Goal: Navigation & Orientation: Find specific page/section

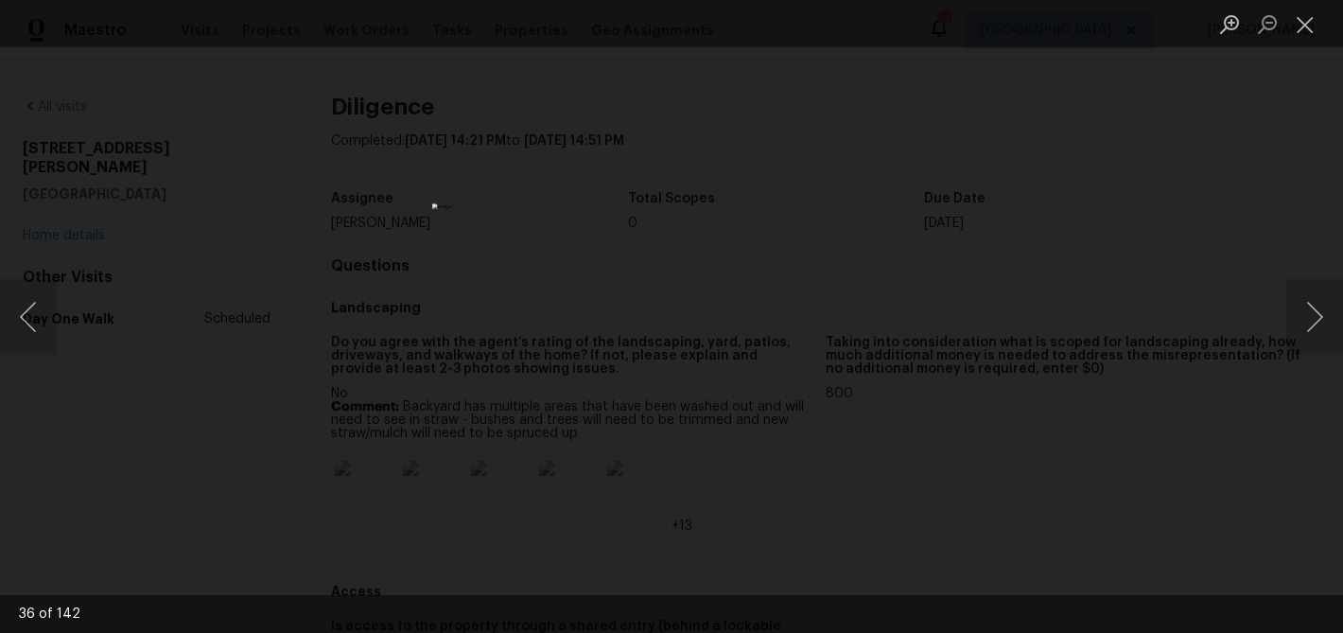
scroll to position [3217, 0]
click at [1308, 309] on button "Next image" at bounding box center [1314, 317] width 57 height 76
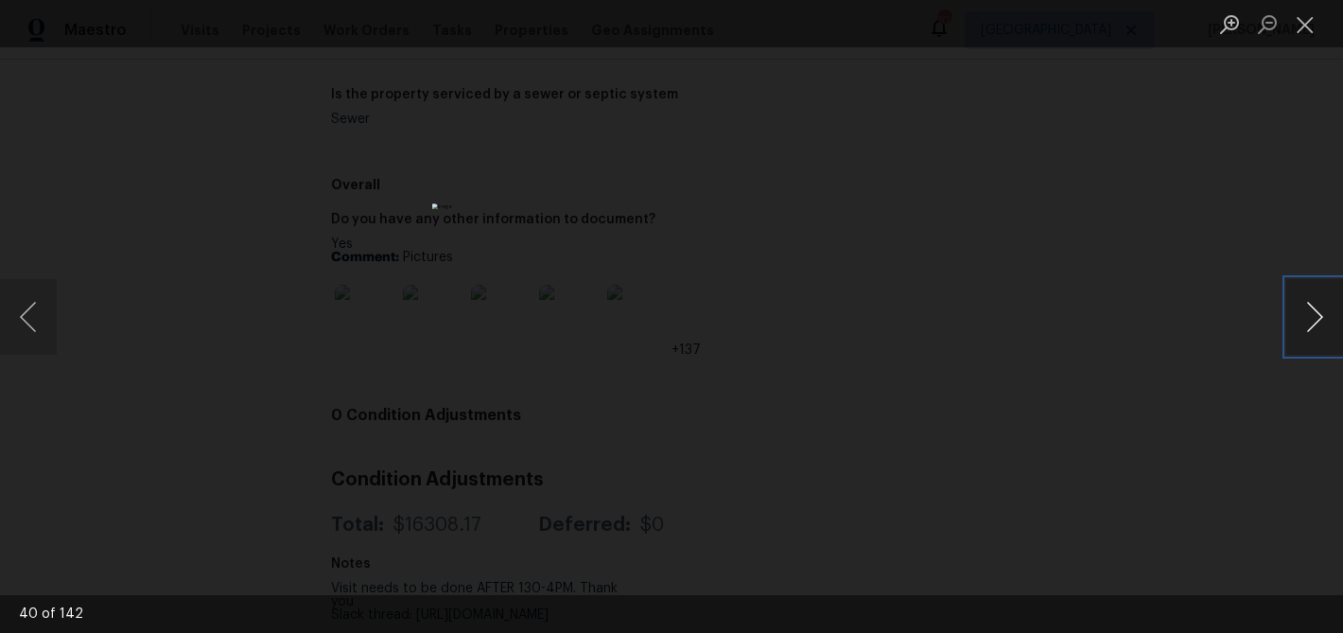
click at [1318, 316] on button "Next image" at bounding box center [1314, 317] width 57 height 76
click at [1317, 316] on button "Next image" at bounding box center [1314, 317] width 57 height 76
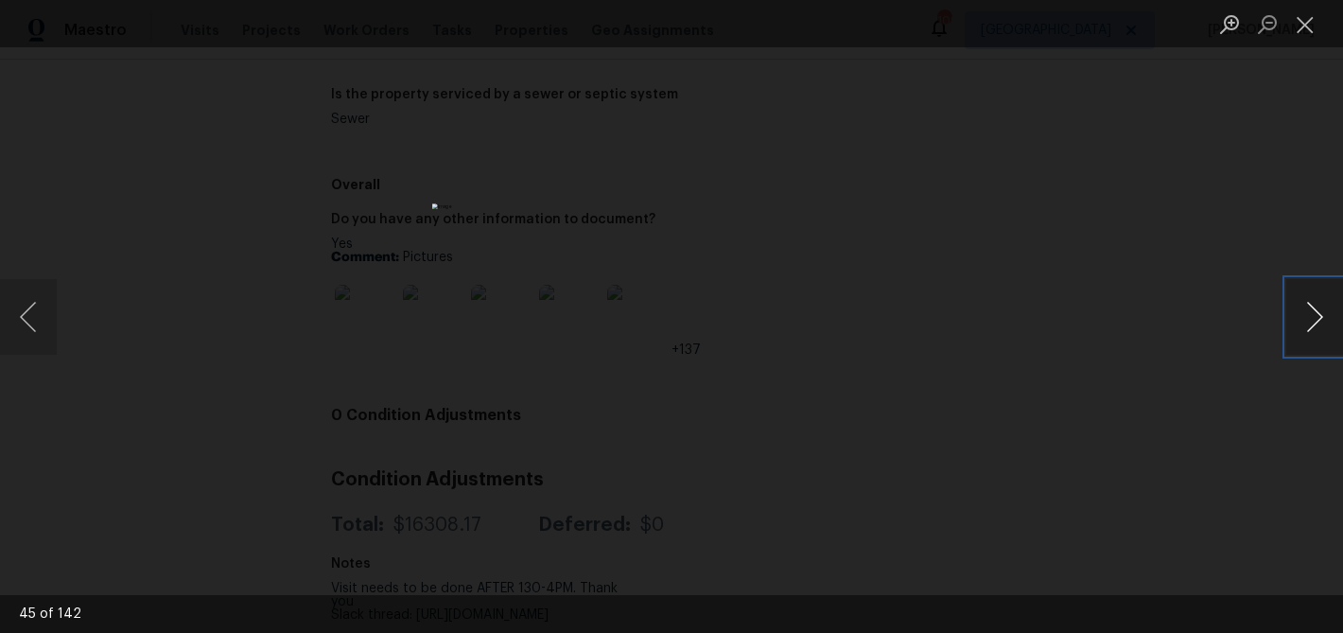
click at [1317, 316] on button "Next image" at bounding box center [1314, 317] width 57 height 76
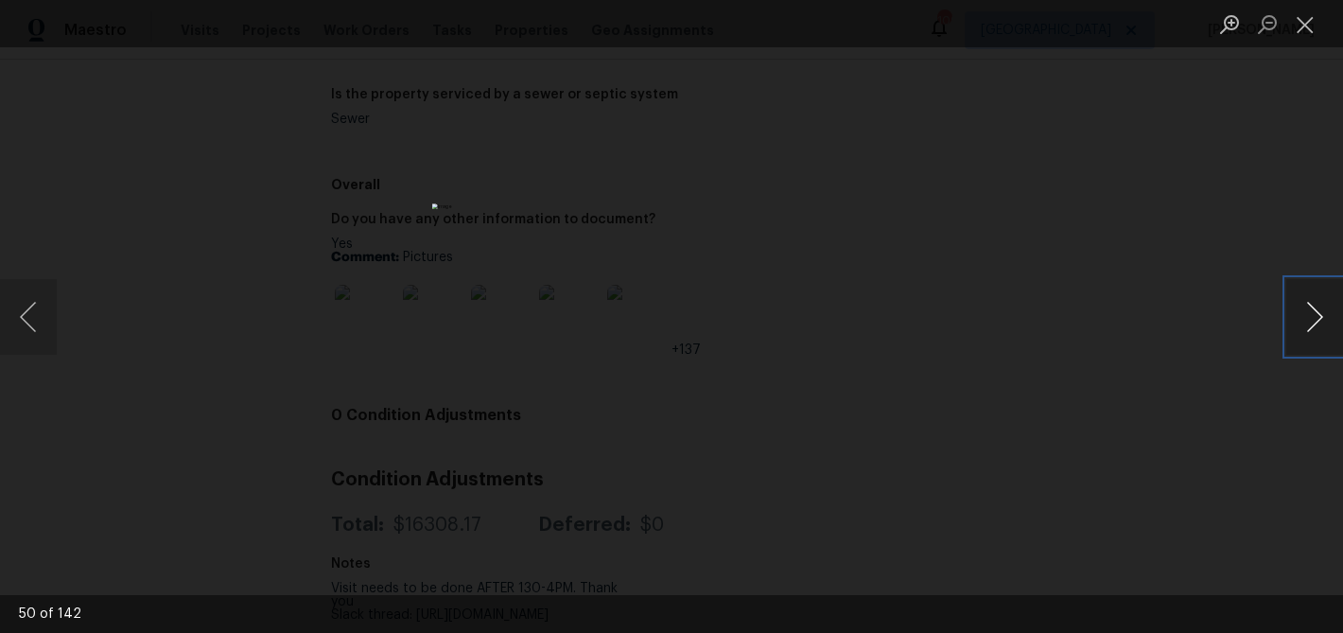
click at [1317, 316] on button "Next image" at bounding box center [1314, 317] width 57 height 76
click at [33, 308] on button "Previous image" at bounding box center [28, 317] width 57 height 76
click at [1318, 324] on button "Next image" at bounding box center [1314, 317] width 57 height 76
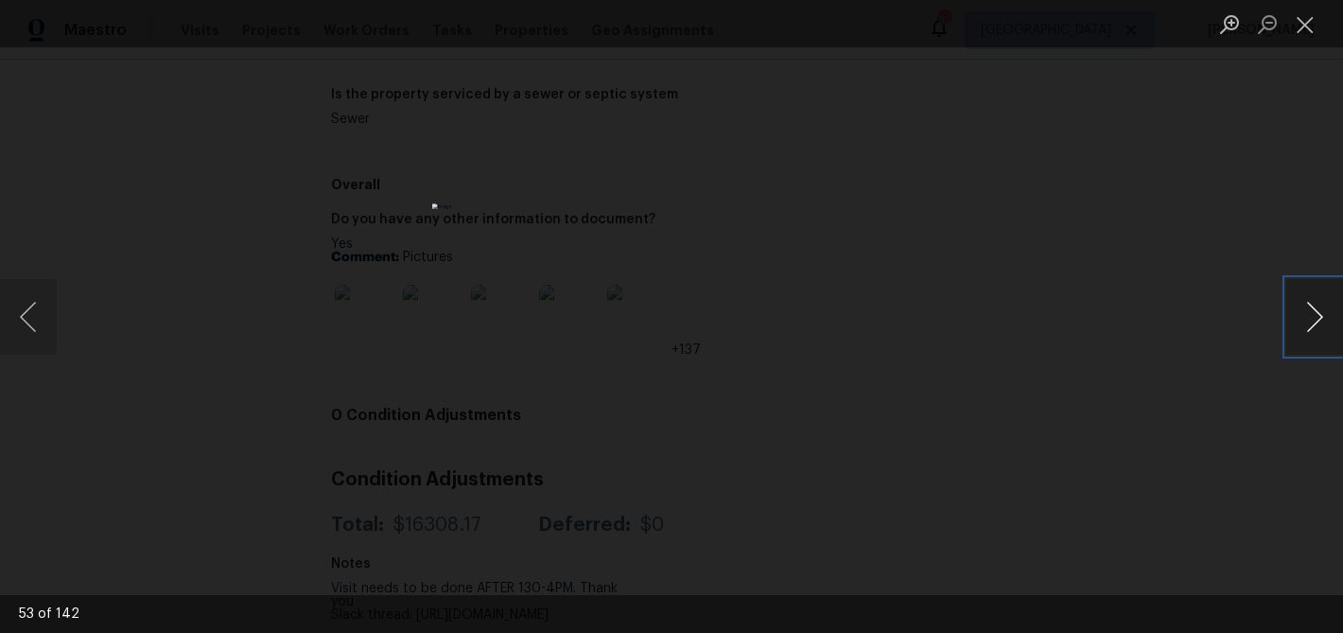
click at [1318, 324] on button "Next image" at bounding box center [1314, 317] width 57 height 76
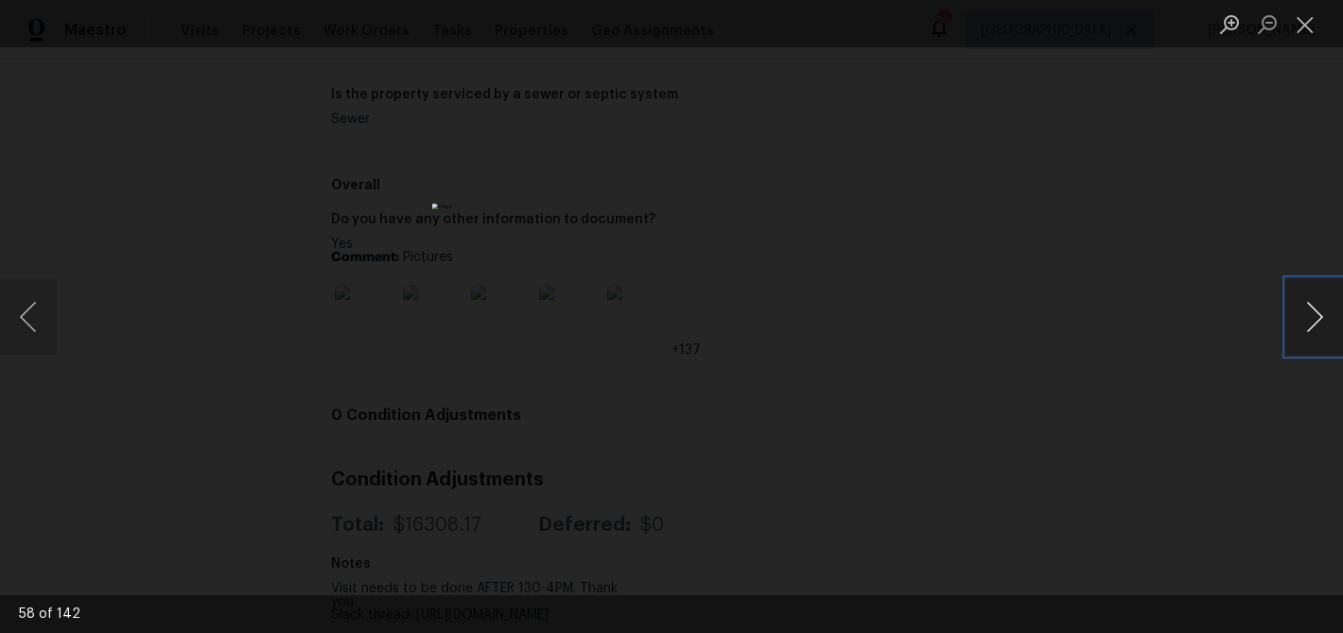
click at [1318, 324] on button "Next image" at bounding box center [1314, 317] width 57 height 76
click at [1307, 21] on button "Close lightbox" at bounding box center [1305, 24] width 38 height 33
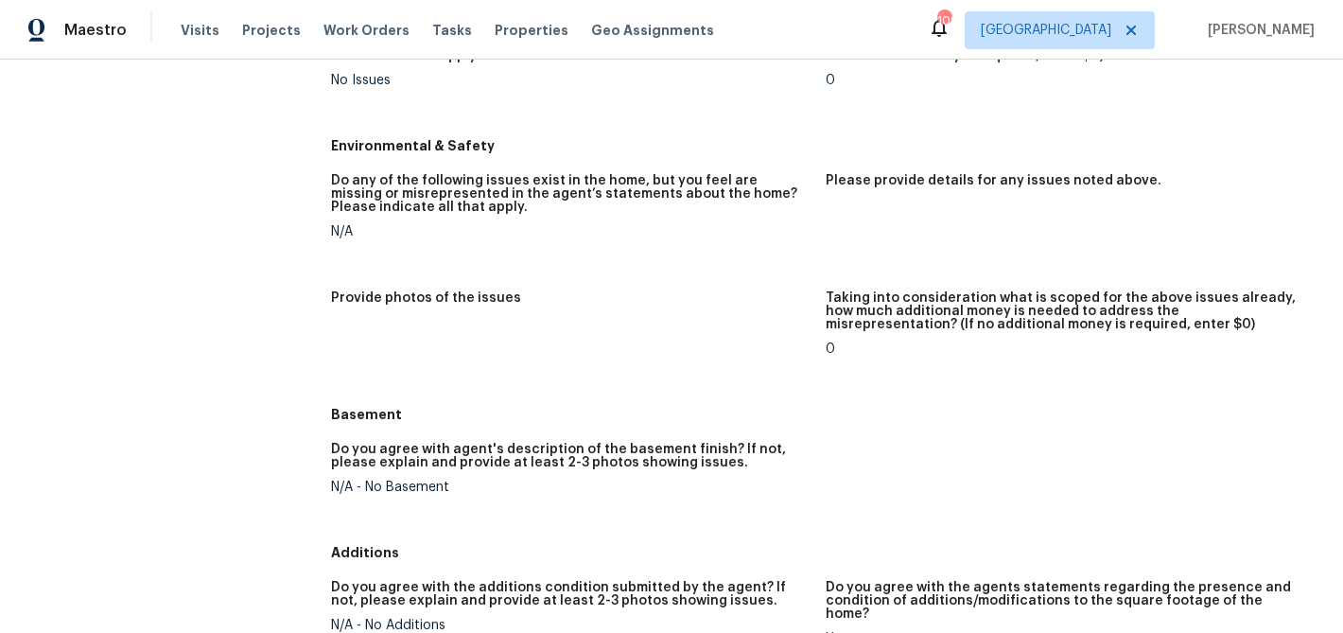
scroll to position [2156, 0]
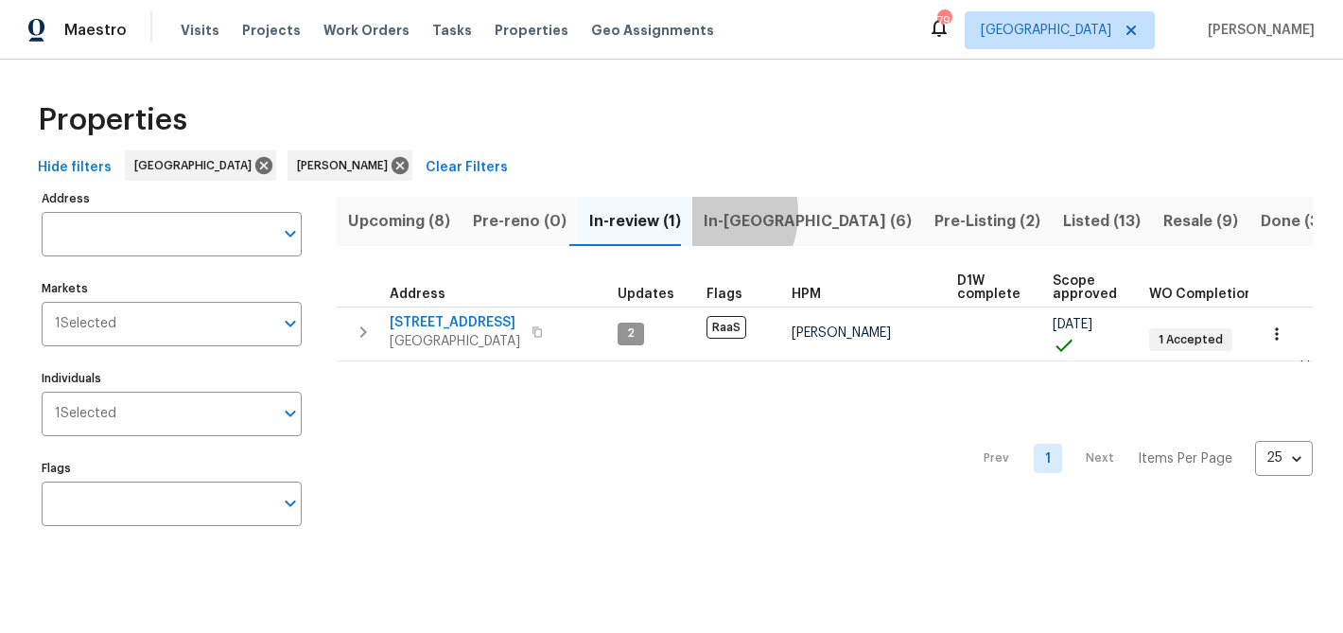
click at [692, 213] on button "In-reno (6)" at bounding box center [807, 221] width 231 height 49
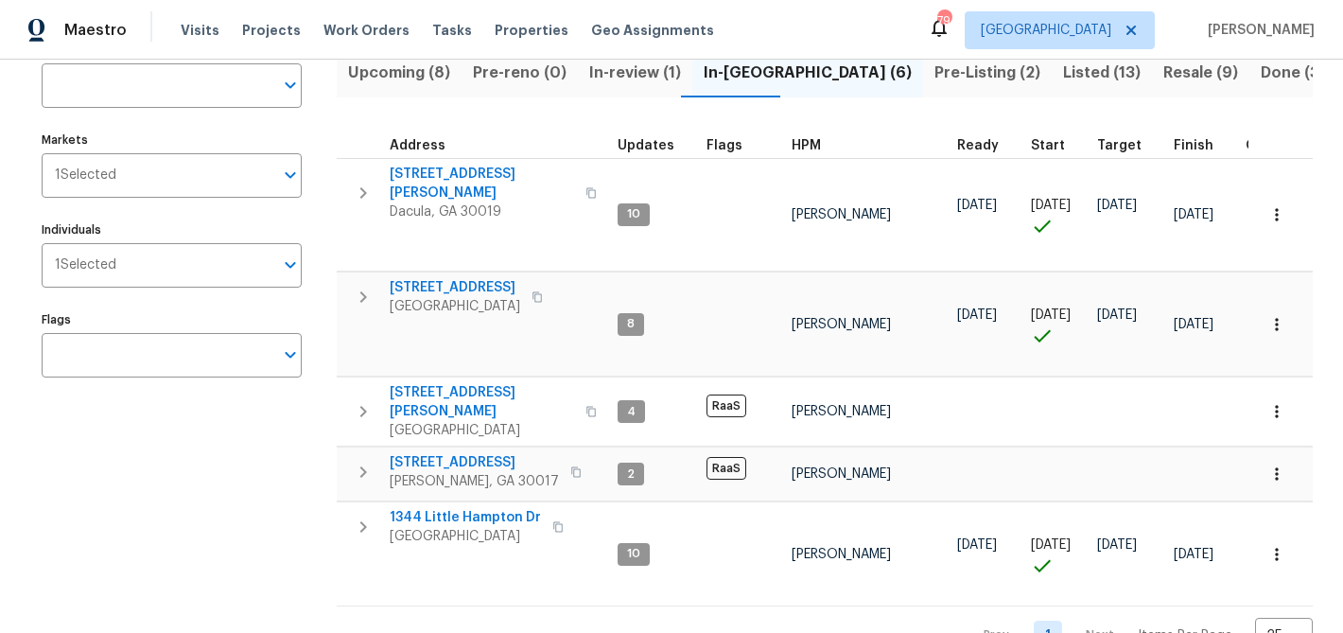
scroll to position [139, 0]
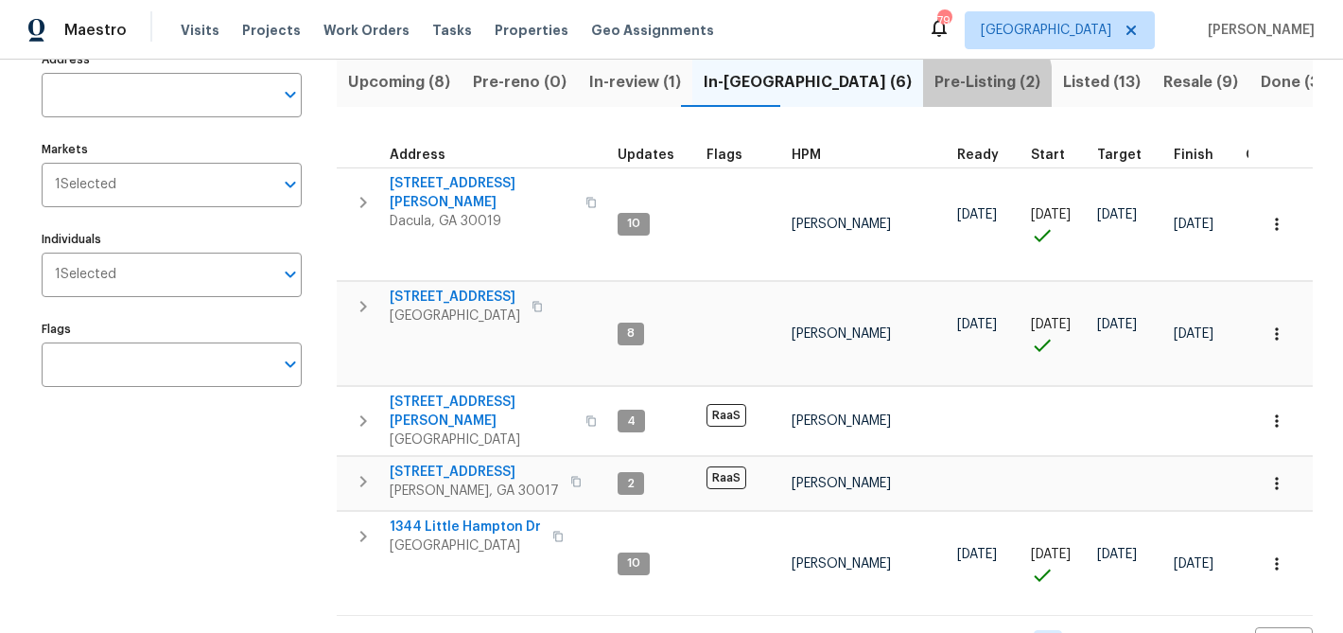
click at [935, 86] on span "Pre-Listing (2)" at bounding box center [988, 82] width 106 height 26
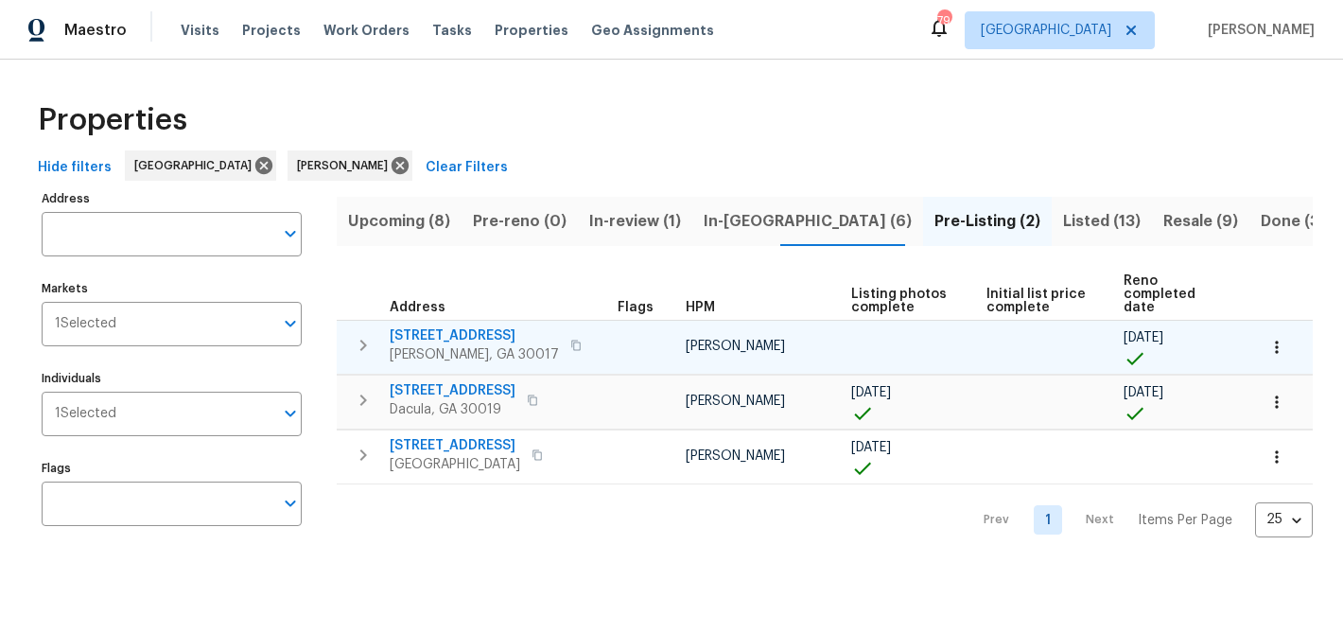
click at [447, 326] on span "2579 Middleton Way" at bounding box center [474, 335] width 169 height 19
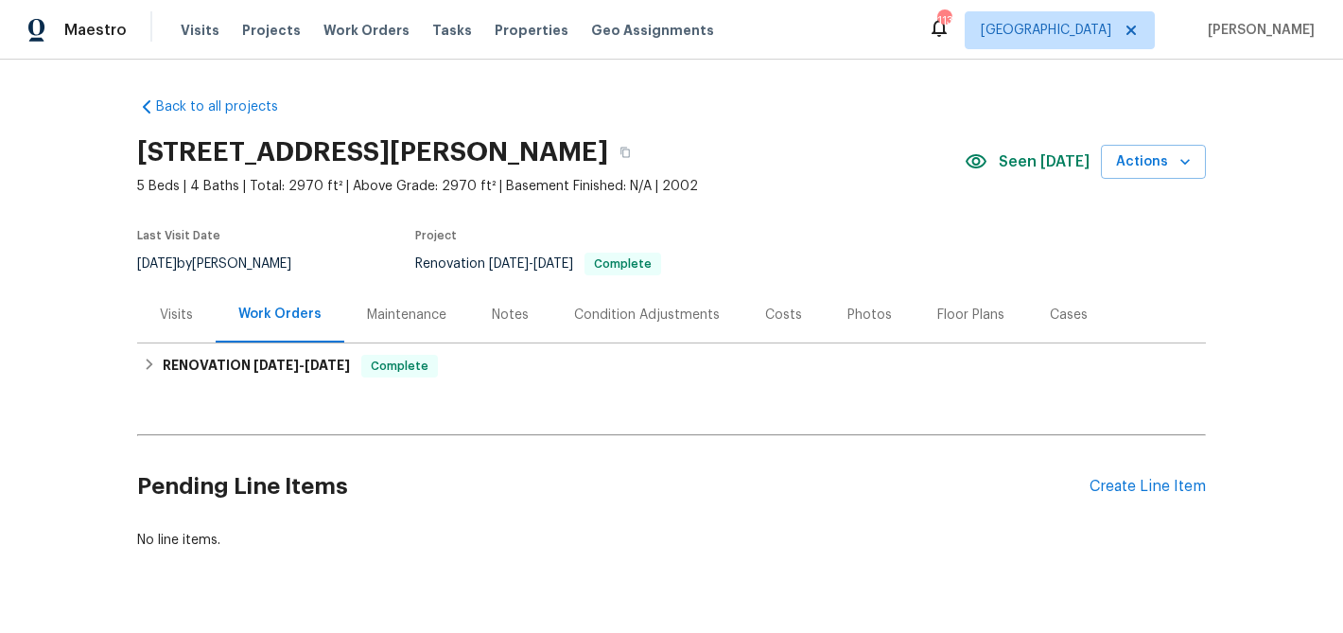
click at [853, 316] on div "Photos" at bounding box center [870, 315] width 44 height 19
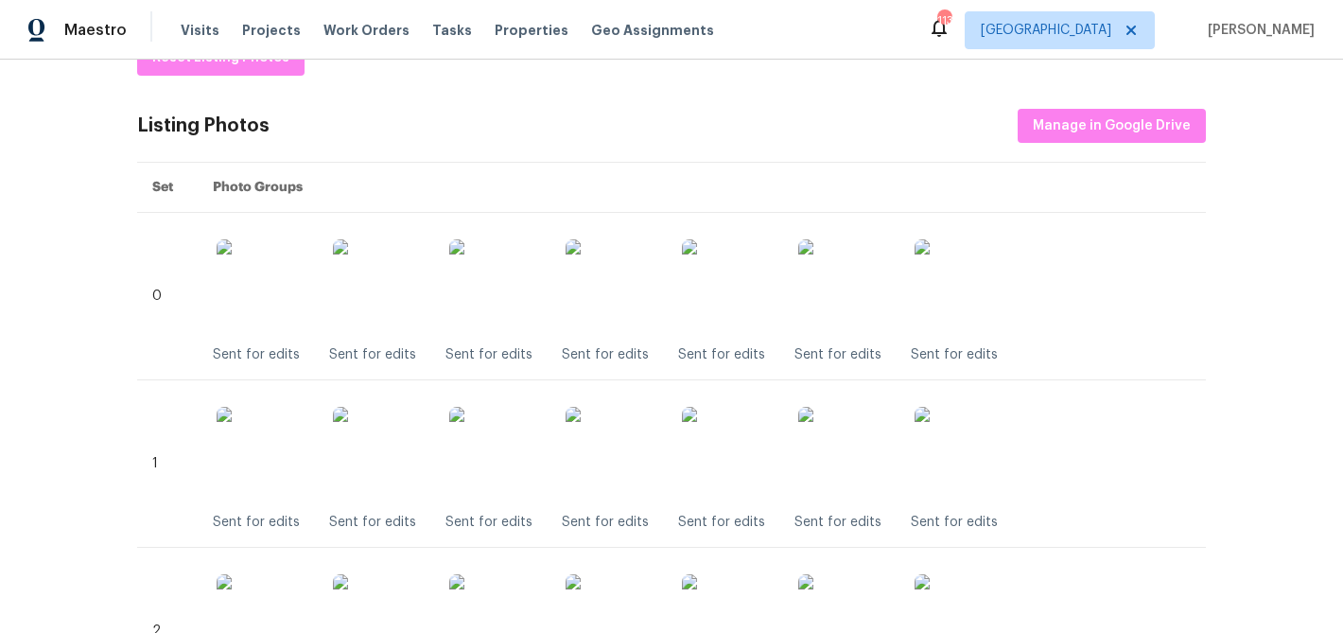
scroll to position [328, 0]
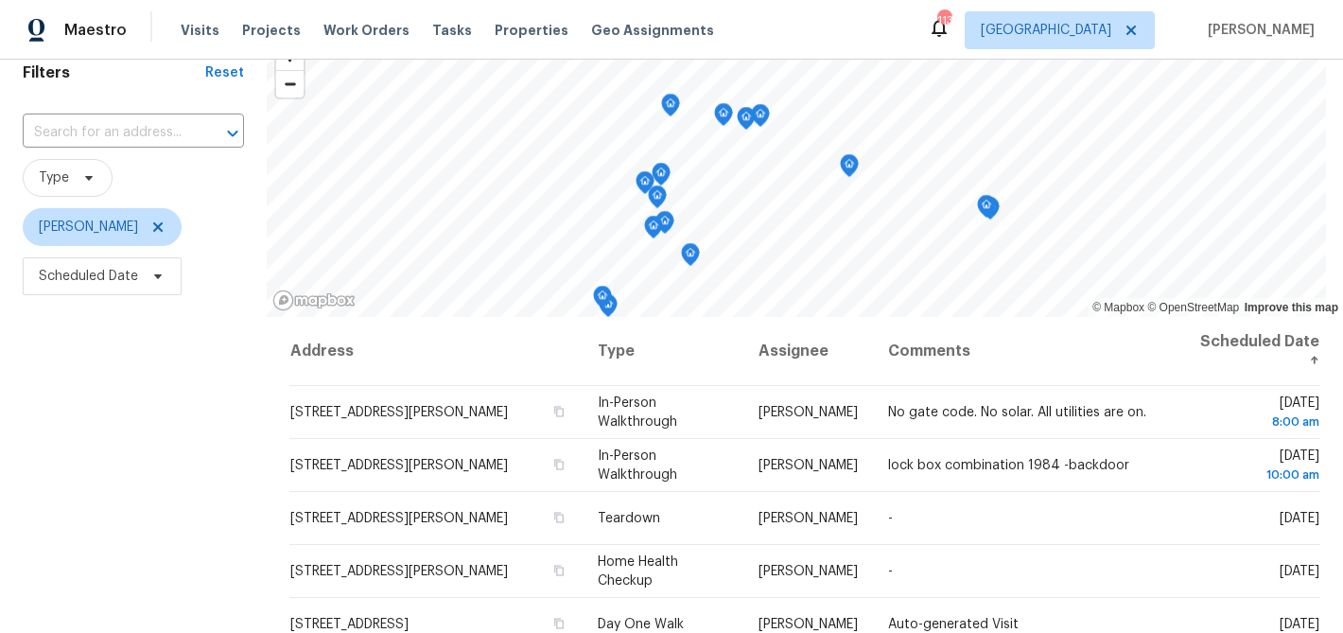
scroll to position [85, 0]
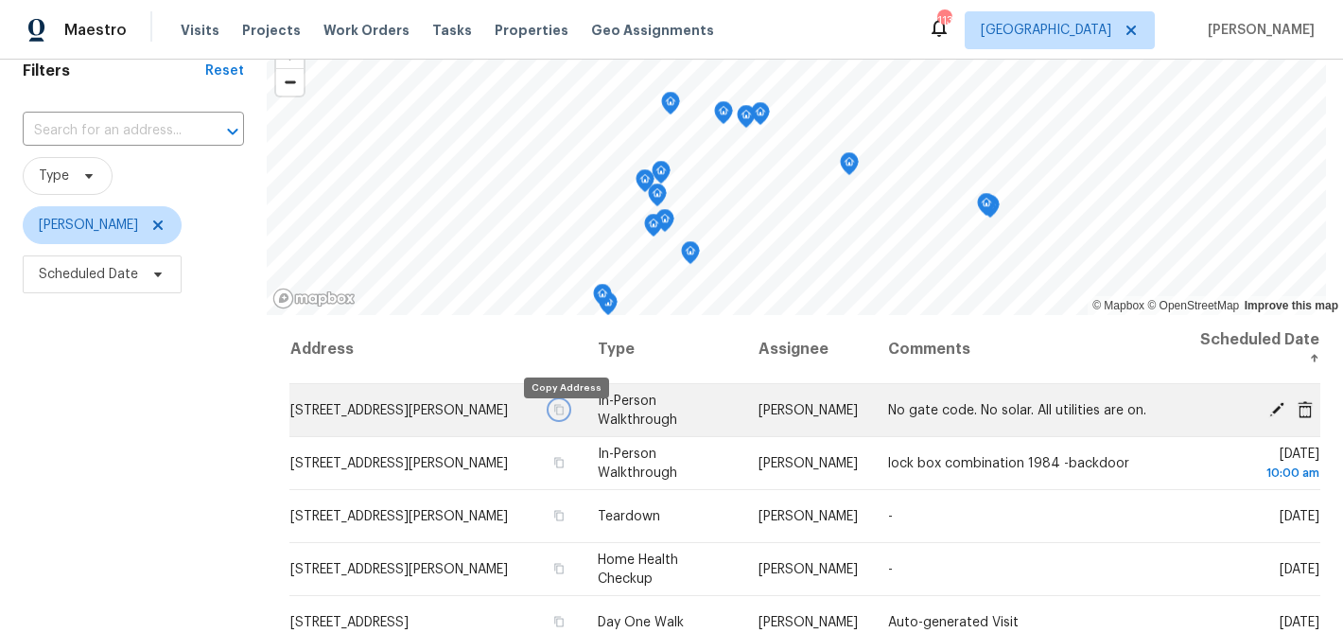
click at [565, 415] on icon "button" at bounding box center [558, 409] width 11 height 11
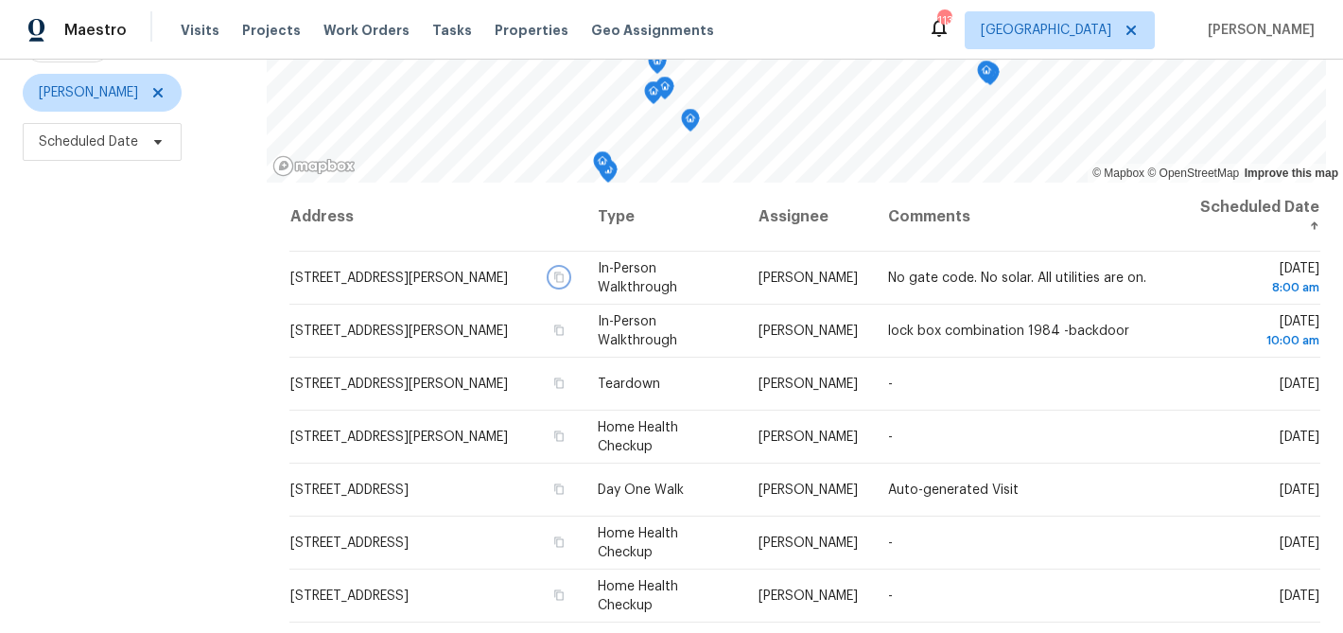
scroll to position [273, 0]
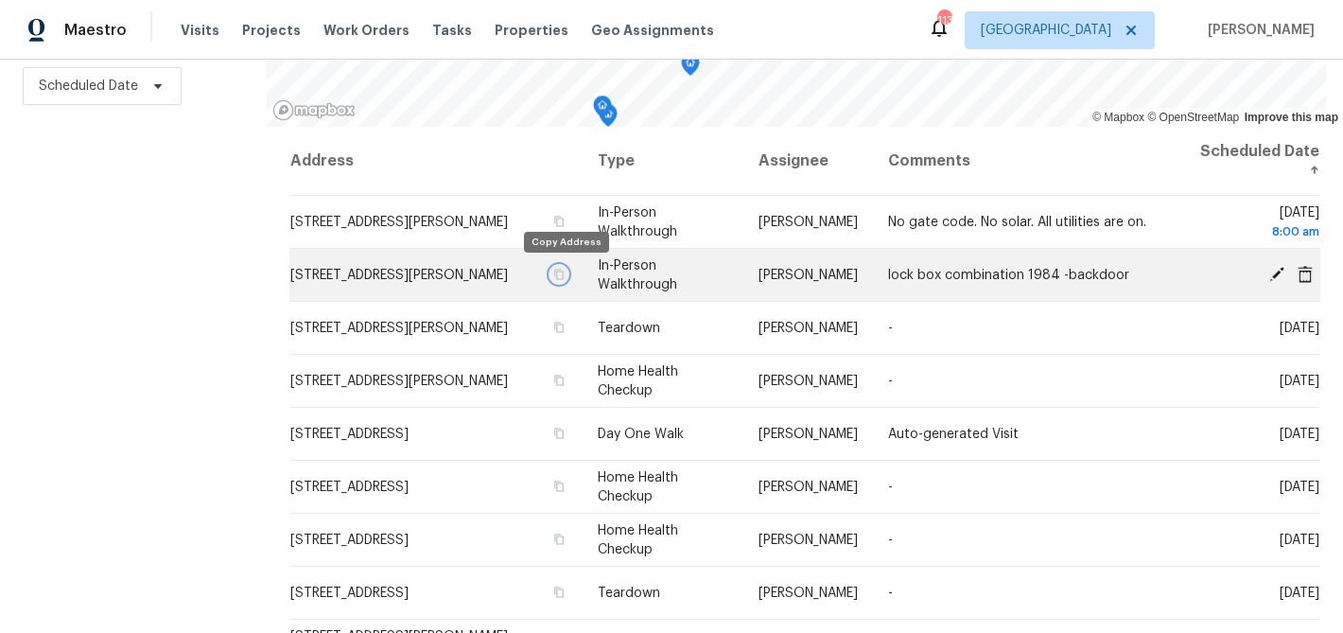
click at [565, 276] on icon "button" at bounding box center [558, 274] width 11 height 11
